Goal: Task Accomplishment & Management: Complete application form

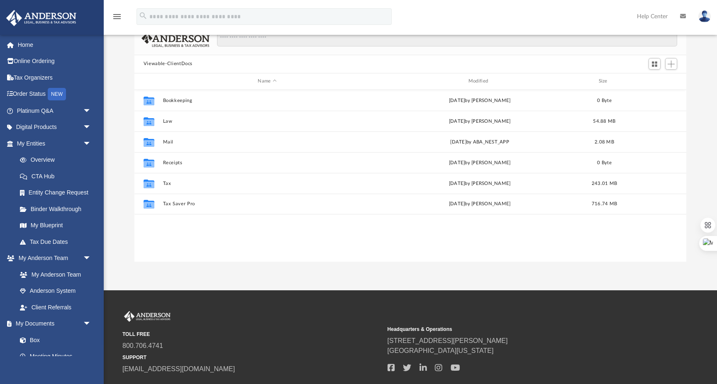
scroll to position [188, 552]
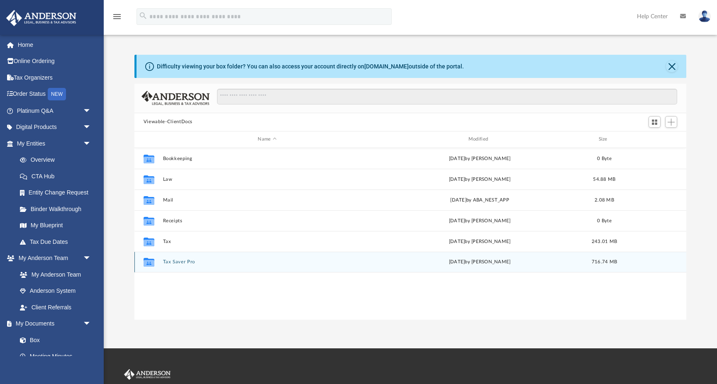
scroll to position [188, 552]
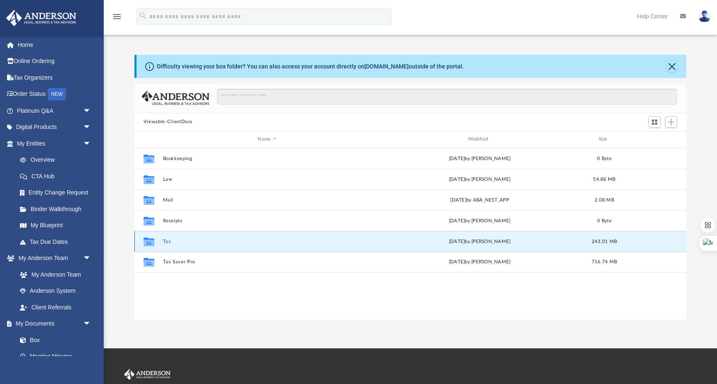
click at [167, 243] on button "Tax" at bounding box center [267, 241] width 209 height 5
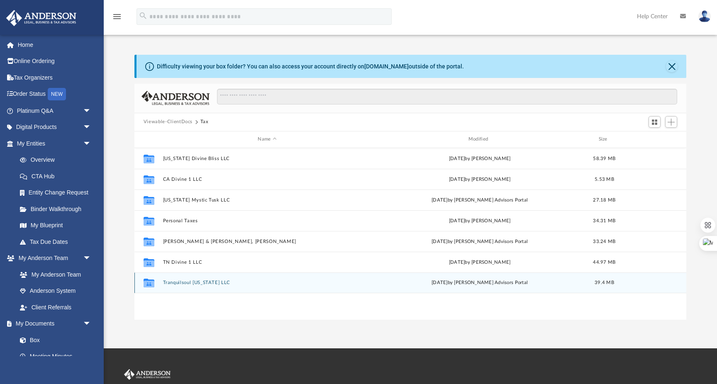
click at [179, 285] on div "Collaborated Folder Tranquilsoul [US_STATE] LLC [DATE] by [PERSON_NAME] Advisor…" at bounding box center [410, 283] width 552 height 21
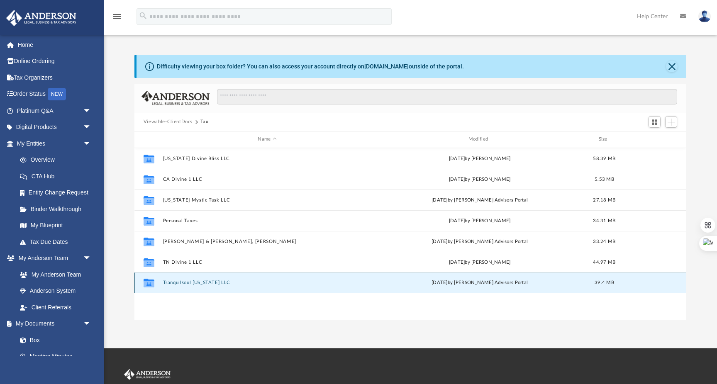
click at [186, 284] on button "Tranquilsoul [US_STATE] LLC" at bounding box center [267, 282] width 209 height 5
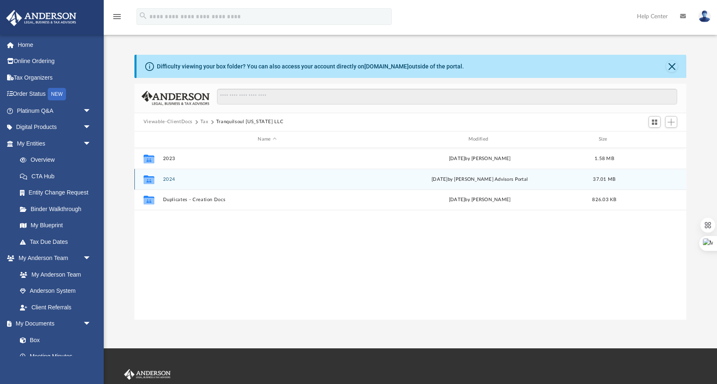
click at [174, 178] on button "2024" at bounding box center [267, 179] width 209 height 5
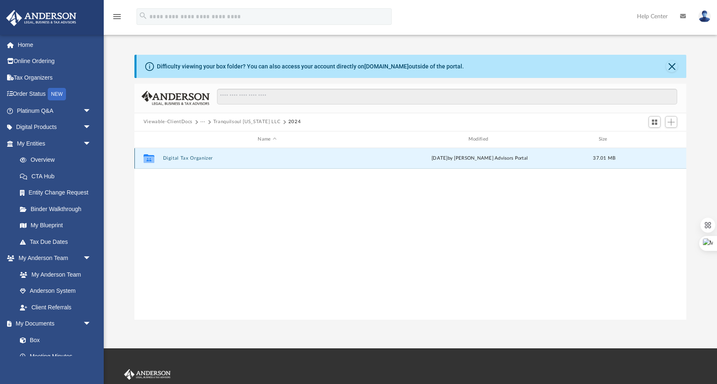
click at [207, 159] on button "Digital Tax Organizer" at bounding box center [267, 158] width 209 height 5
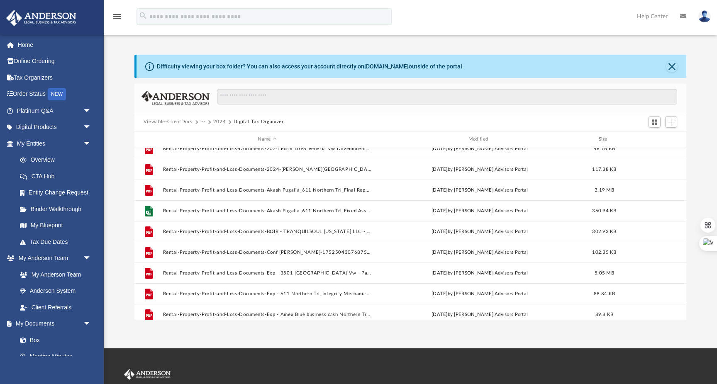
scroll to position [529, 0]
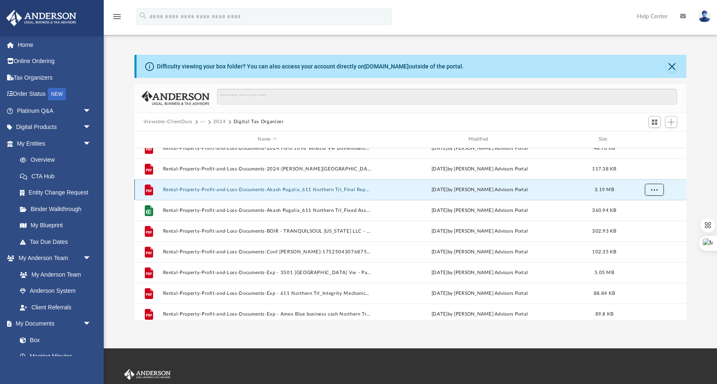
click at [652, 188] on span "More options" at bounding box center [653, 189] width 7 height 5
click at [645, 205] on li "Preview" at bounding box center [646, 206] width 24 height 9
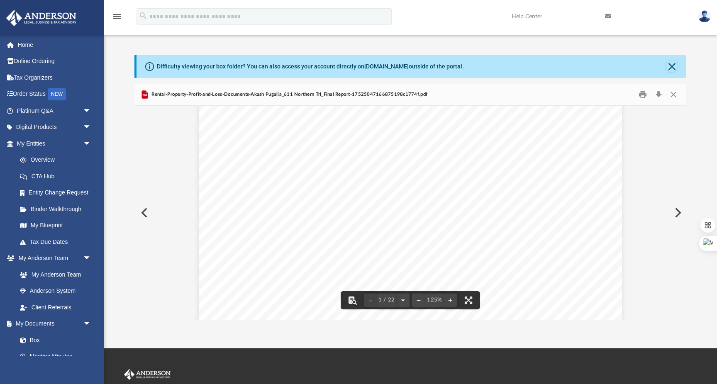
scroll to position [0, 0]
click at [676, 96] on button "Close" at bounding box center [673, 94] width 15 height 13
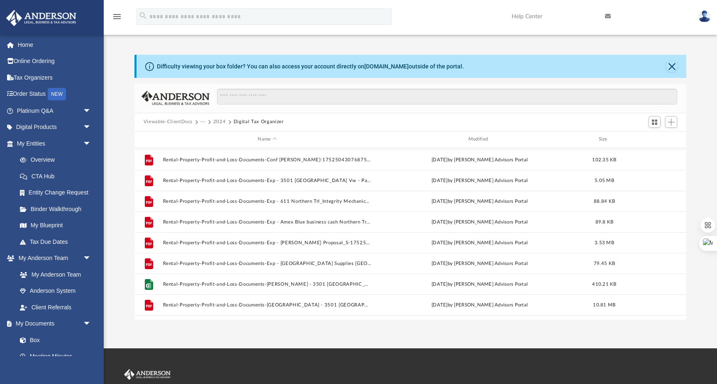
scroll to position [678, 0]
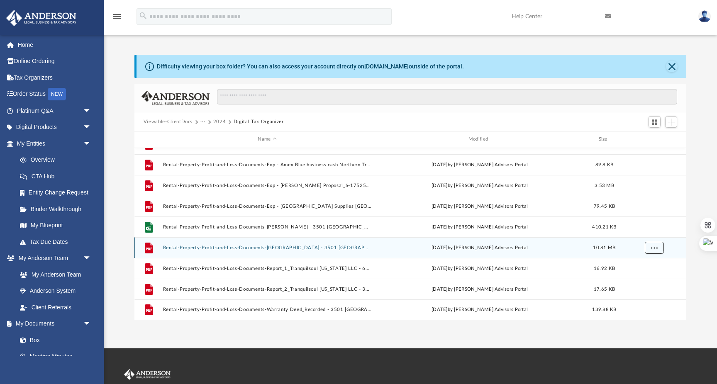
click at [651, 248] on span "More options" at bounding box center [653, 247] width 7 height 5
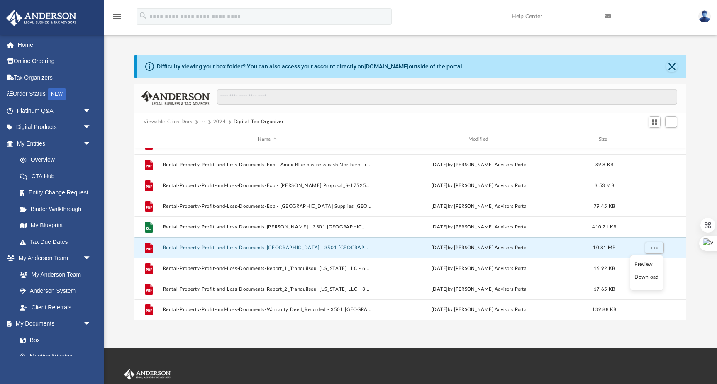
click at [650, 262] on li "Preview" at bounding box center [646, 264] width 24 height 9
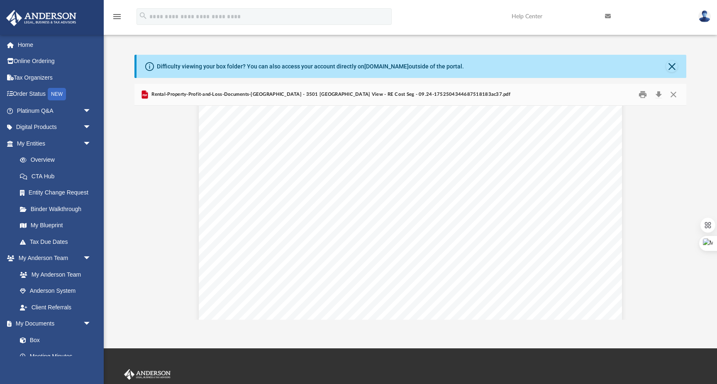
scroll to position [9151, 0]
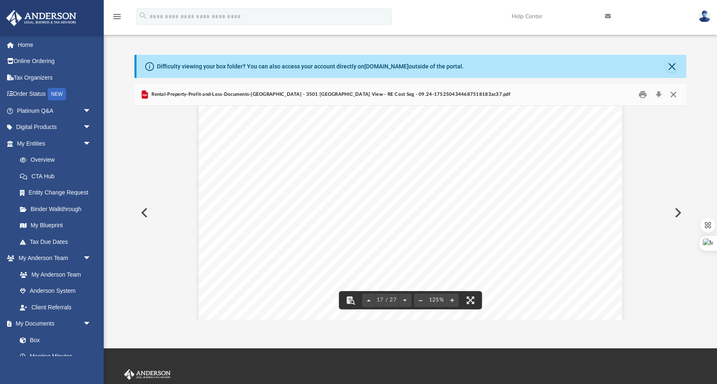
click at [676, 93] on button "Close" at bounding box center [673, 94] width 15 height 13
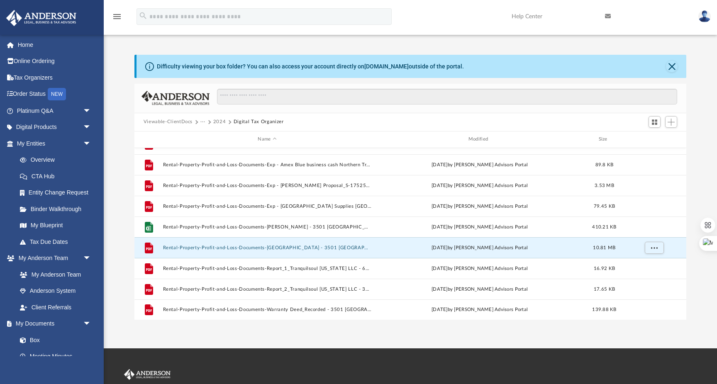
click at [203, 121] on button "···" at bounding box center [202, 121] width 5 height 7
click at [209, 136] on li "Tax" at bounding box center [238, 136] width 68 height 9
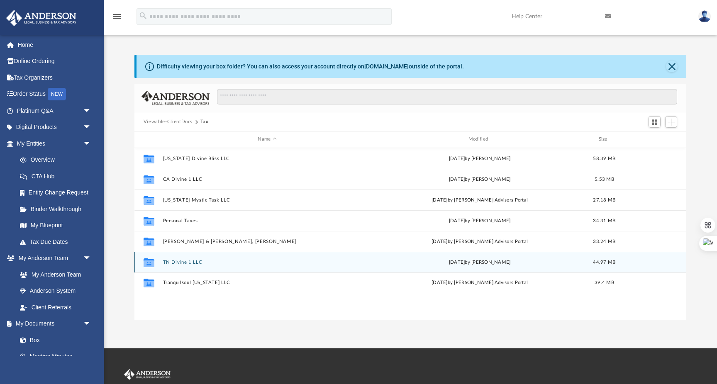
scroll to position [12, 0]
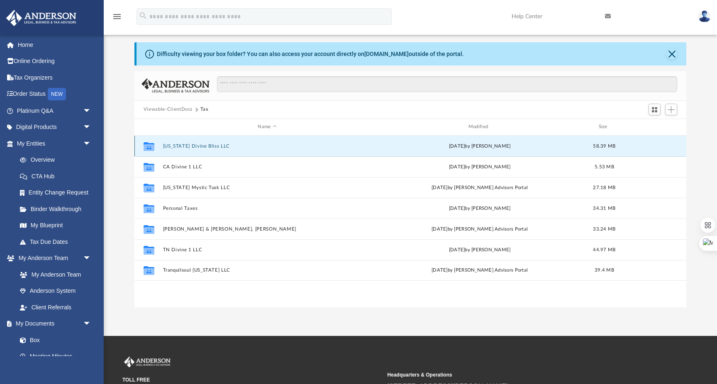
click at [192, 145] on button "[US_STATE] Divine Bliss LLC" at bounding box center [267, 146] width 209 height 5
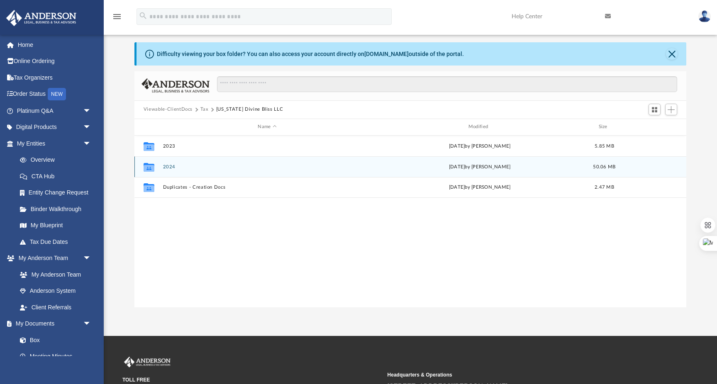
click at [172, 167] on button "2024" at bounding box center [267, 166] width 209 height 5
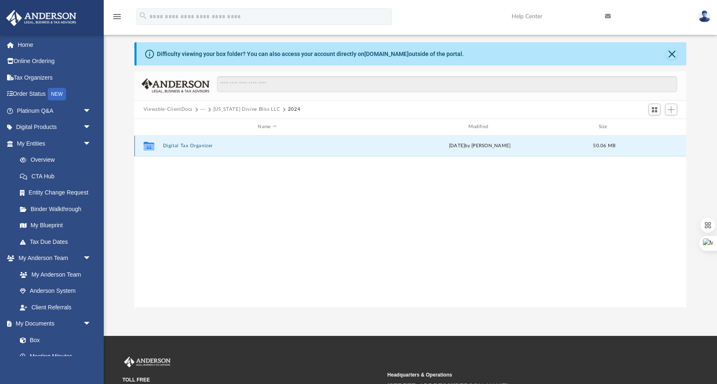
click at [199, 143] on button "Digital Tax Organizer" at bounding box center [267, 145] width 209 height 5
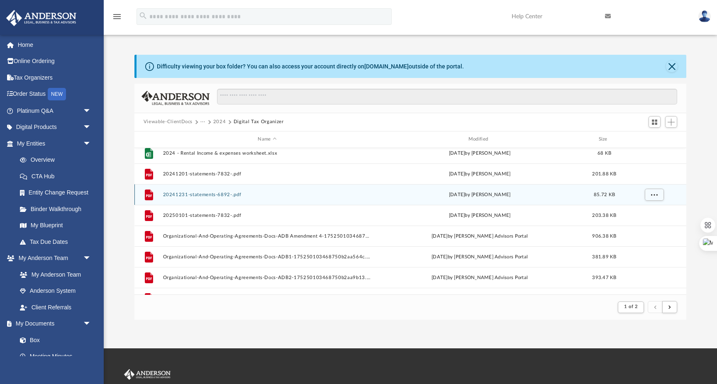
scroll to position [0, 0]
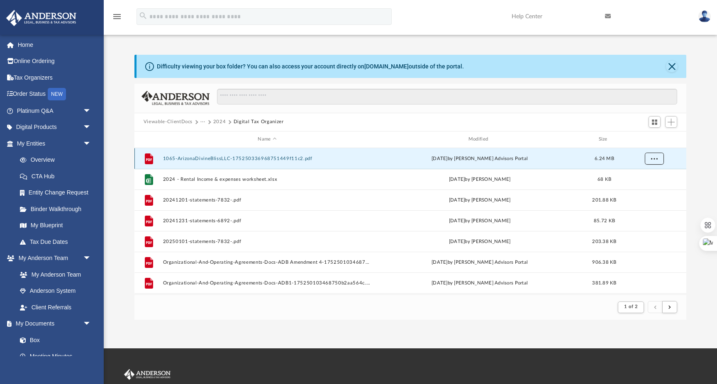
click at [655, 156] on span "More options" at bounding box center [653, 158] width 7 height 5
click at [647, 171] on li "Preview" at bounding box center [646, 175] width 24 height 9
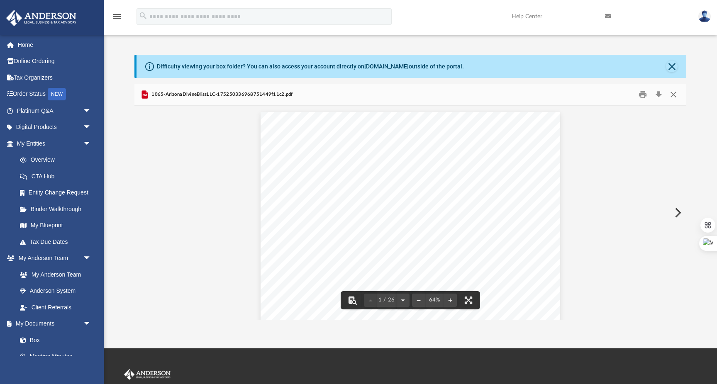
click at [672, 93] on button "Close" at bounding box center [673, 94] width 15 height 13
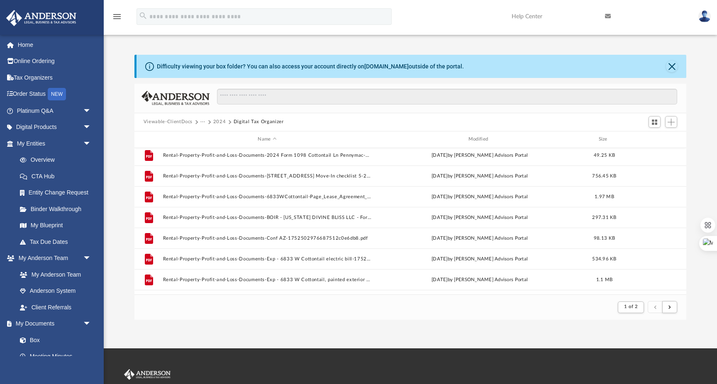
scroll to position [826, 0]
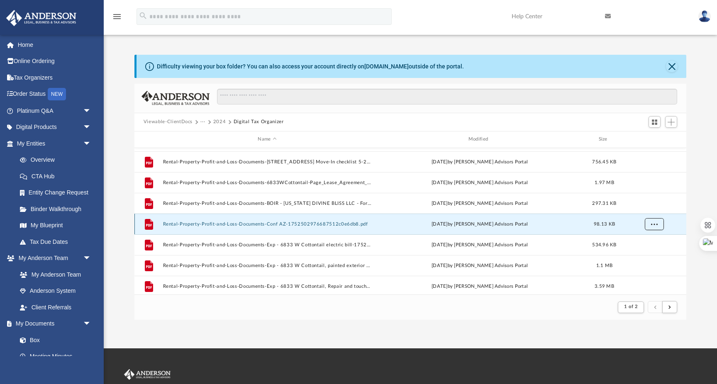
click at [655, 226] on span "More options" at bounding box center [653, 223] width 7 height 5
click at [641, 241] on li "Preview" at bounding box center [646, 240] width 24 height 9
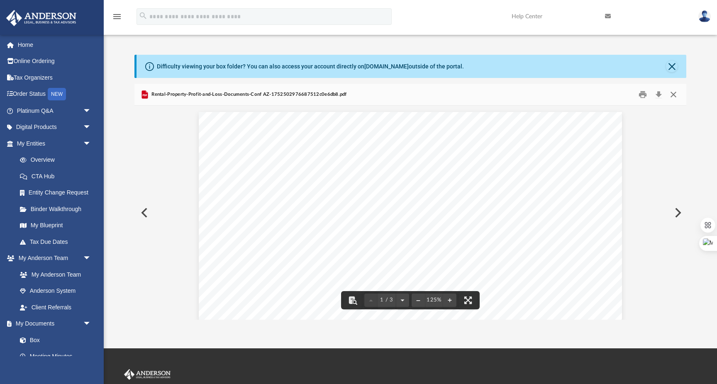
click at [674, 96] on button "Close" at bounding box center [673, 94] width 15 height 13
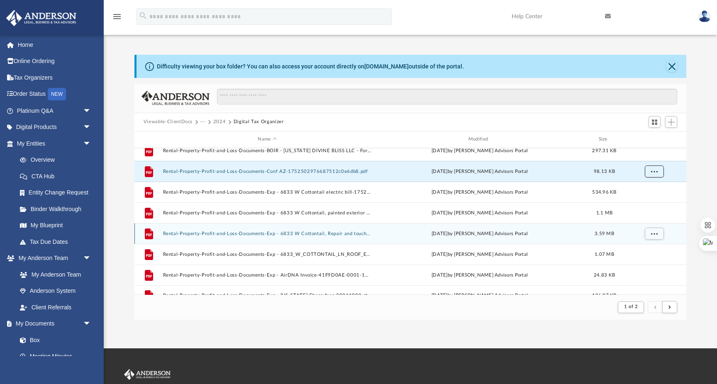
scroll to position [890, 0]
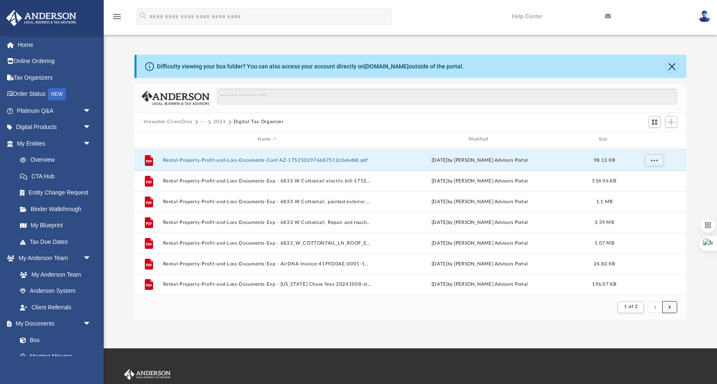
click at [669, 309] on span "submit" at bounding box center [669, 307] width 2 height 5
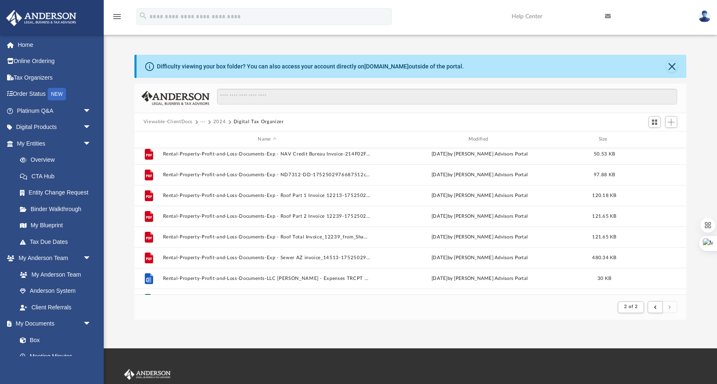
scroll to position [234, 0]
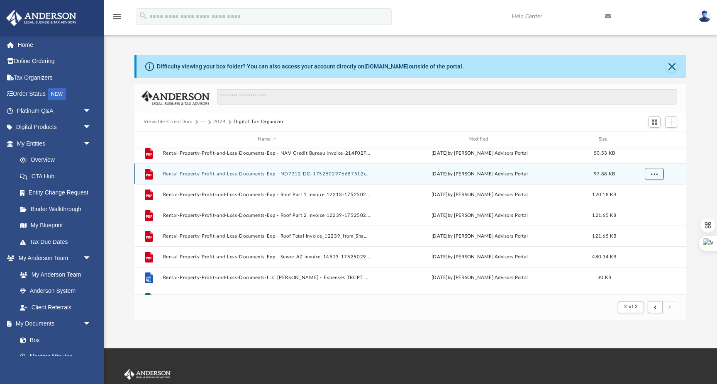
click at [656, 175] on span "More options" at bounding box center [653, 173] width 7 height 5
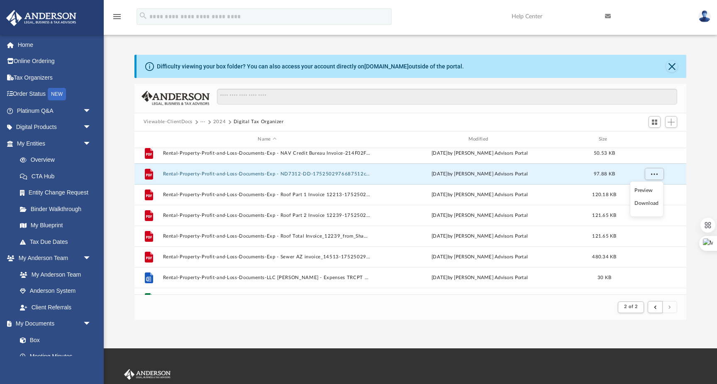
click at [643, 192] on li "Preview" at bounding box center [646, 190] width 24 height 9
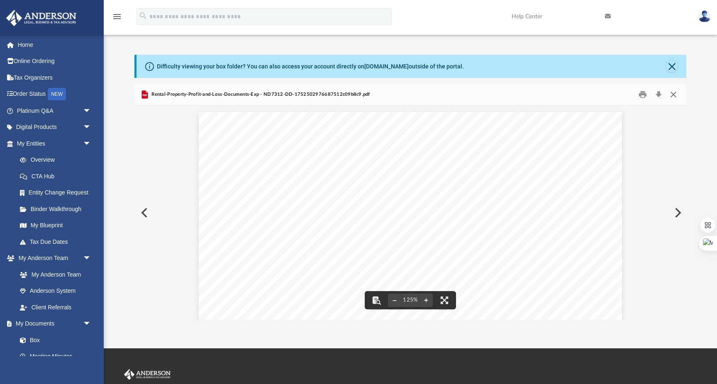
click at [674, 93] on button "Close" at bounding box center [673, 94] width 15 height 13
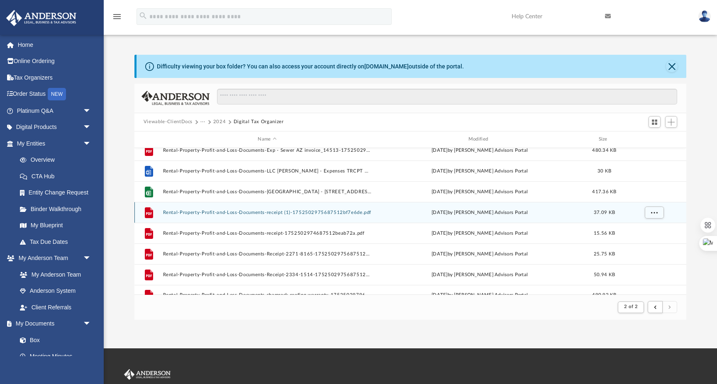
scroll to position [351, 0]
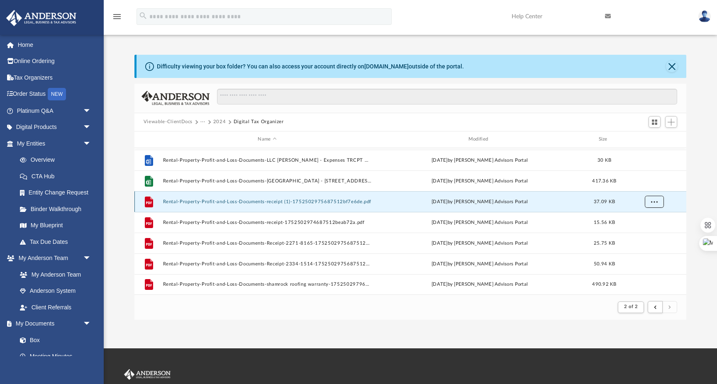
click at [658, 204] on button "More options" at bounding box center [653, 201] width 19 height 12
click at [645, 221] on li "Preview" at bounding box center [646, 218] width 24 height 9
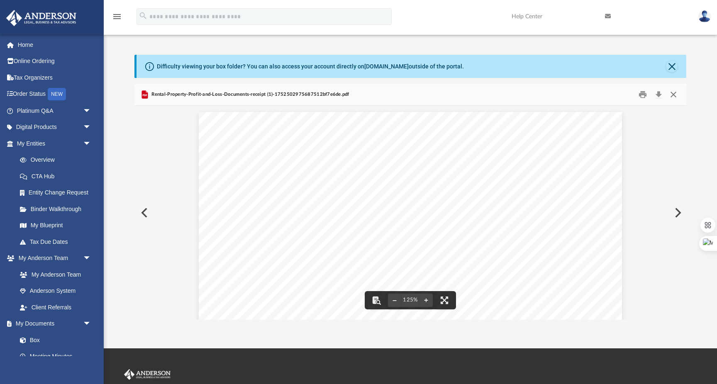
click at [674, 97] on button "Close" at bounding box center [673, 94] width 15 height 13
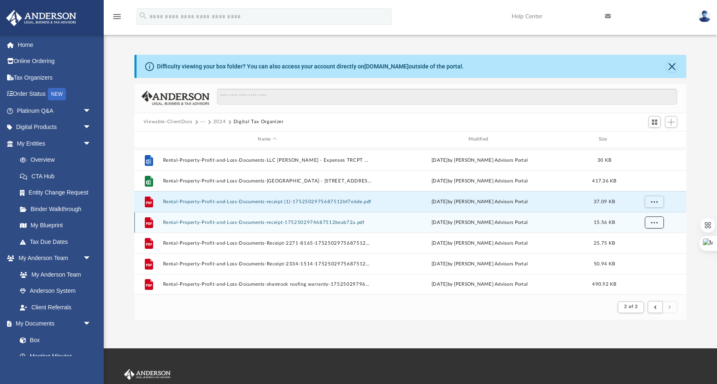
click at [654, 221] on span "More options" at bounding box center [653, 222] width 7 height 5
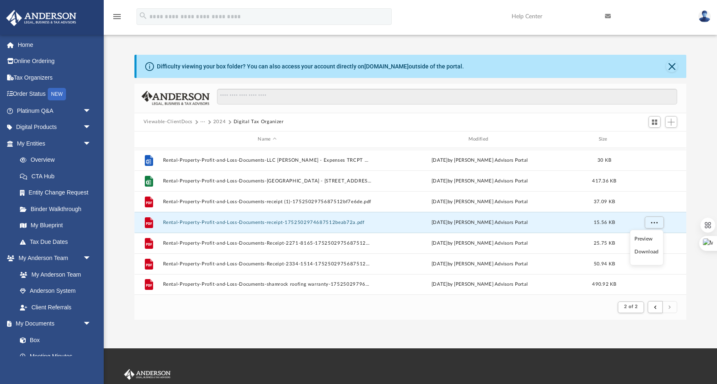
click at [649, 241] on li "Preview" at bounding box center [646, 239] width 24 height 9
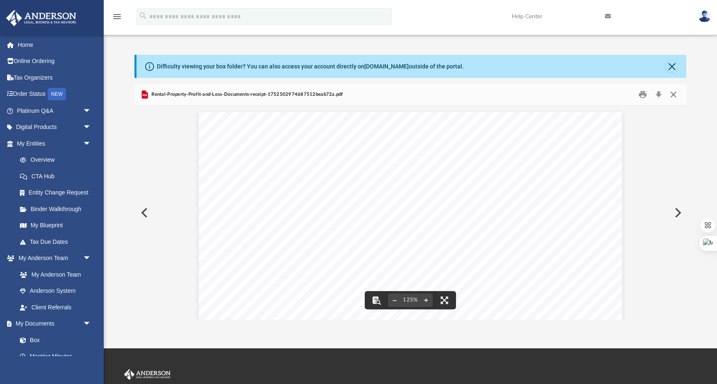
click at [671, 94] on button "Close" at bounding box center [673, 94] width 15 height 13
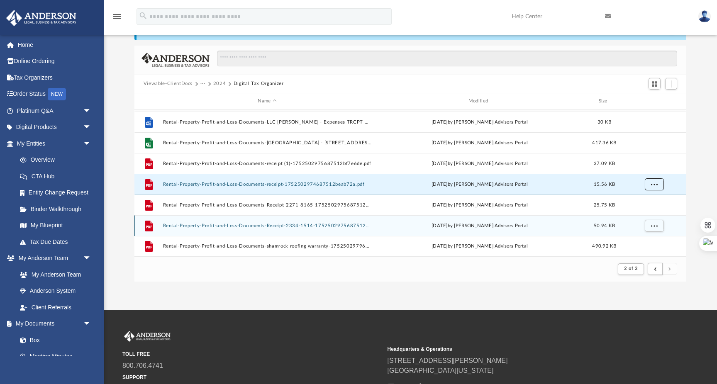
scroll to position [39, 0]
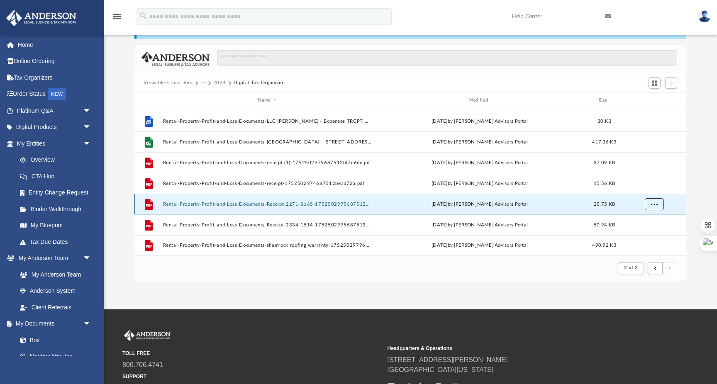
click at [653, 202] on span "More options" at bounding box center [653, 204] width 7 height 5
click at [645, 220] on li "Preview" at bounding box center [646, 221] width 24 height 9
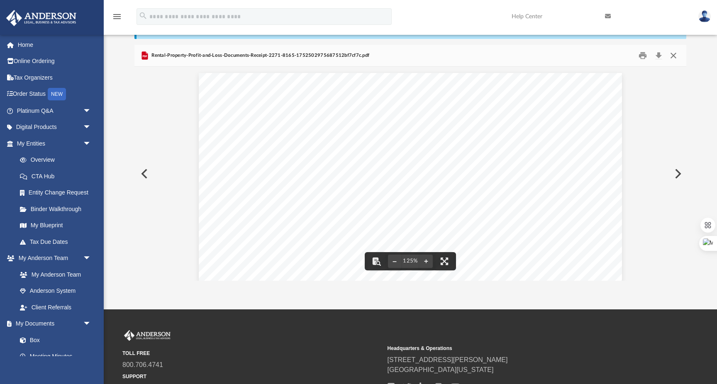
click at [675, 56] on button "Close" at bounding box center [673, 55] width 15 height 13
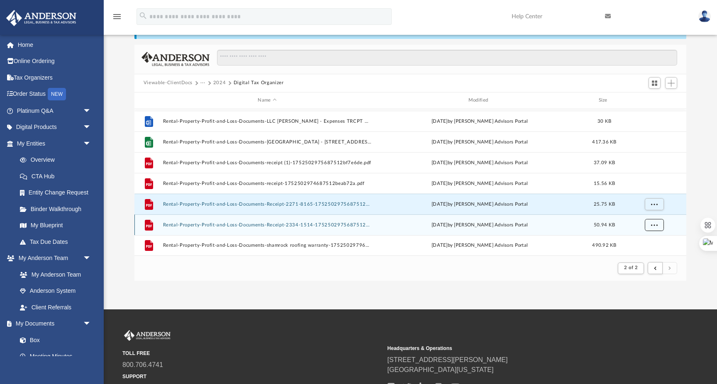
click at [654, 223] on span "More options" at bounding box center [653, 224] width 7 height 5
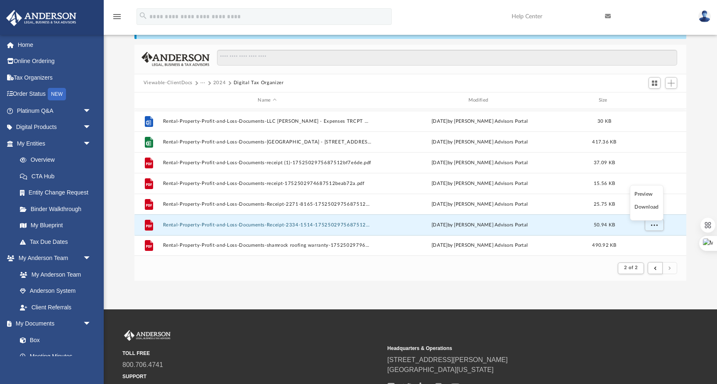
click at [648, 195] on li "Preview" at bounding box center [646, 194] width 24 height 9
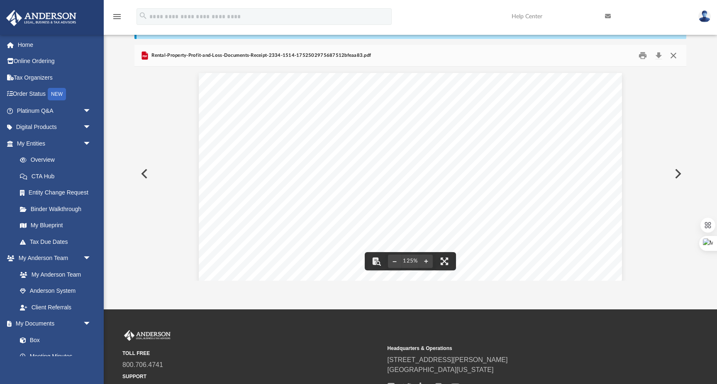
click at [673, 58] on button "Close" at bounding box center [673, 55] width 15 height 13
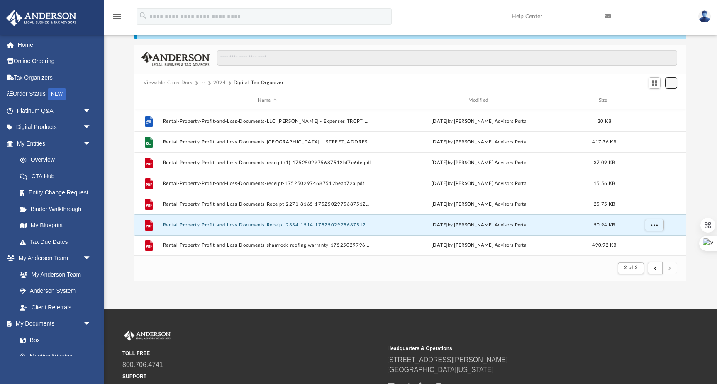
click at [672, 84] on span "Add" at bounding box center [670, 83] width 7 height 7
click at [656, 99] on li "Upload" at bounding box center [659, 99] width 27 height 9
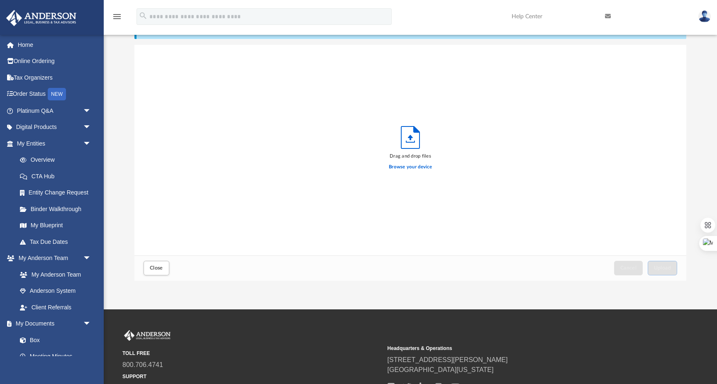
scroll to position [210, 552]
click at [409, 170] on label "Browse your device" at bounding box center [410, 166] width 43 height 7
click at [0, 0] on input "Browse your device" at bounding box center [0, 0] width 0 height 0
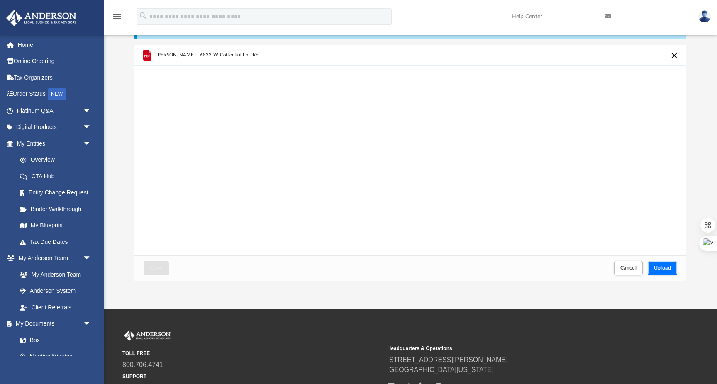
click at [663, 270] on span "Upload" at bounding box center [662, 267] width 17 height 5
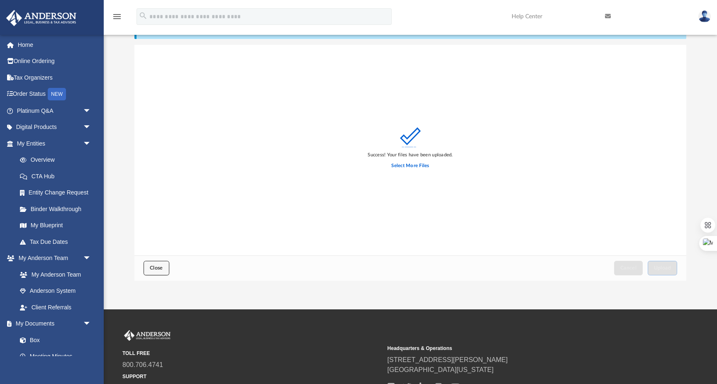
click at [161, 268] on span "Close" at bounding box center [156, 267] width 13 height 5
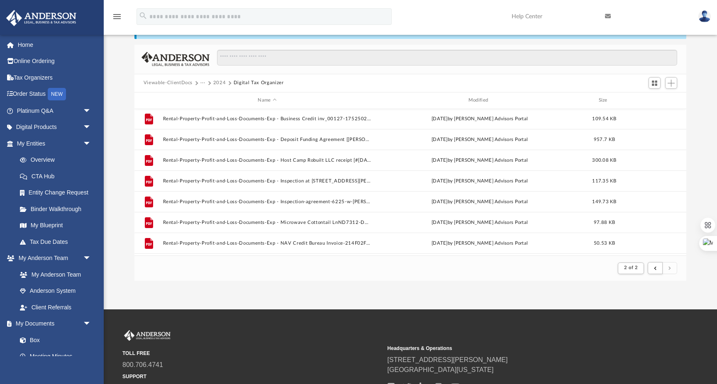
scroll to position [0, 0]
click at [655, 268] on span "submit" at bounding box center [655, 268] width 2 height 5
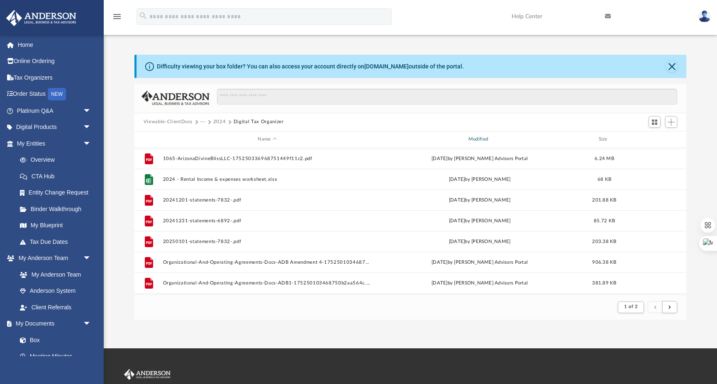
click at [482, 139] on div "Modified" at bounding box center [479, 139] width 209 height 7
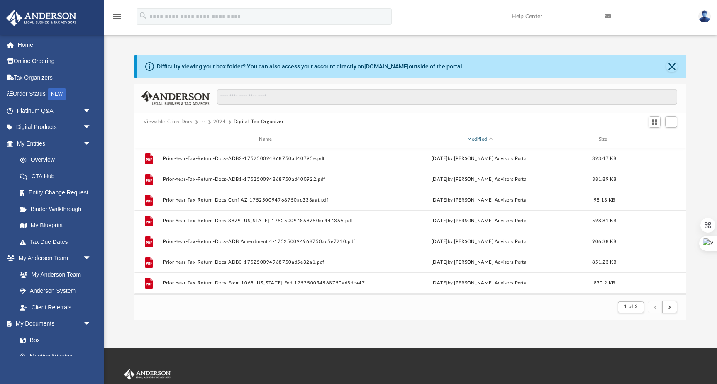
click at [484, 138] on div "Modified" at bounding box center [479, 139] width 209 height 7
